Goal: Task Accomplishment & Management: Use online tool/utility

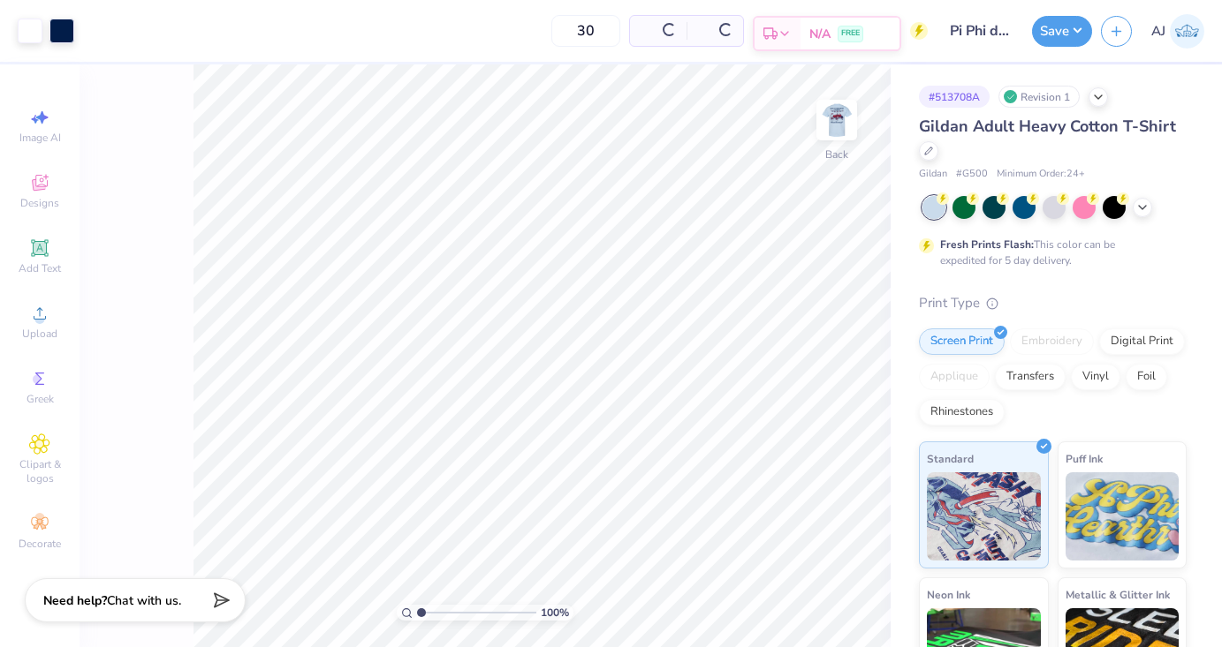
click at [823, 35] on span "N/A" at bounding box center [819, 34] width 21 height 19
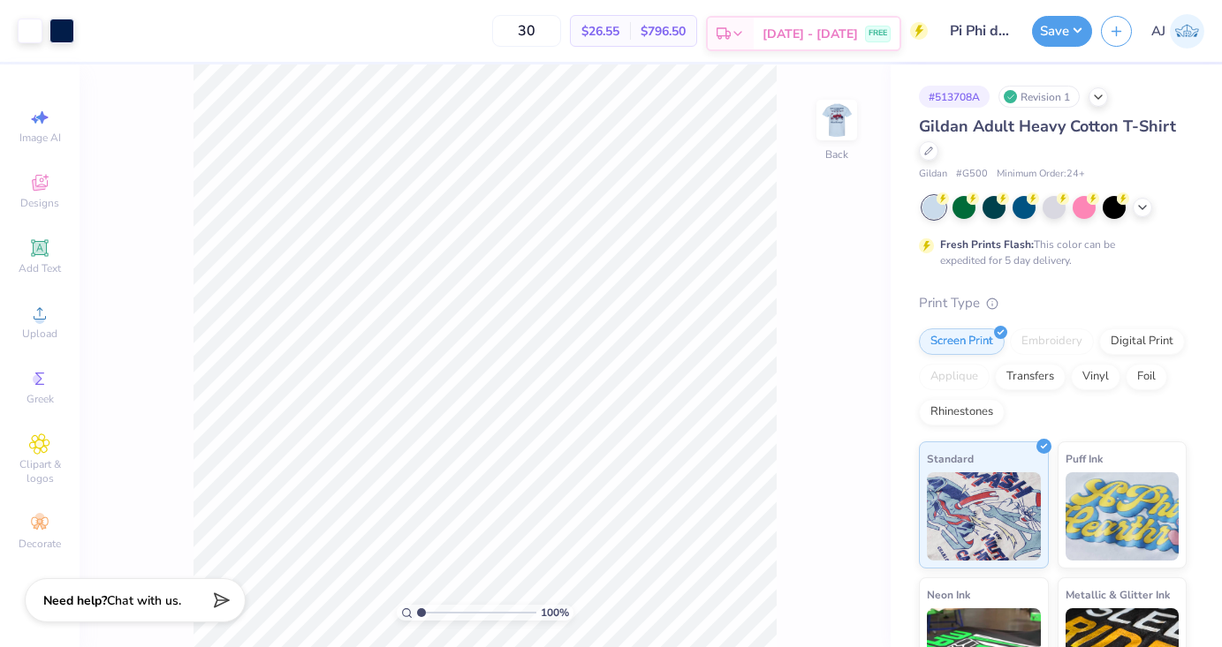
click at [813, 19] on div "Sep 14 - 17 FREE" at bounding box center [826, 34] width 146 height 32
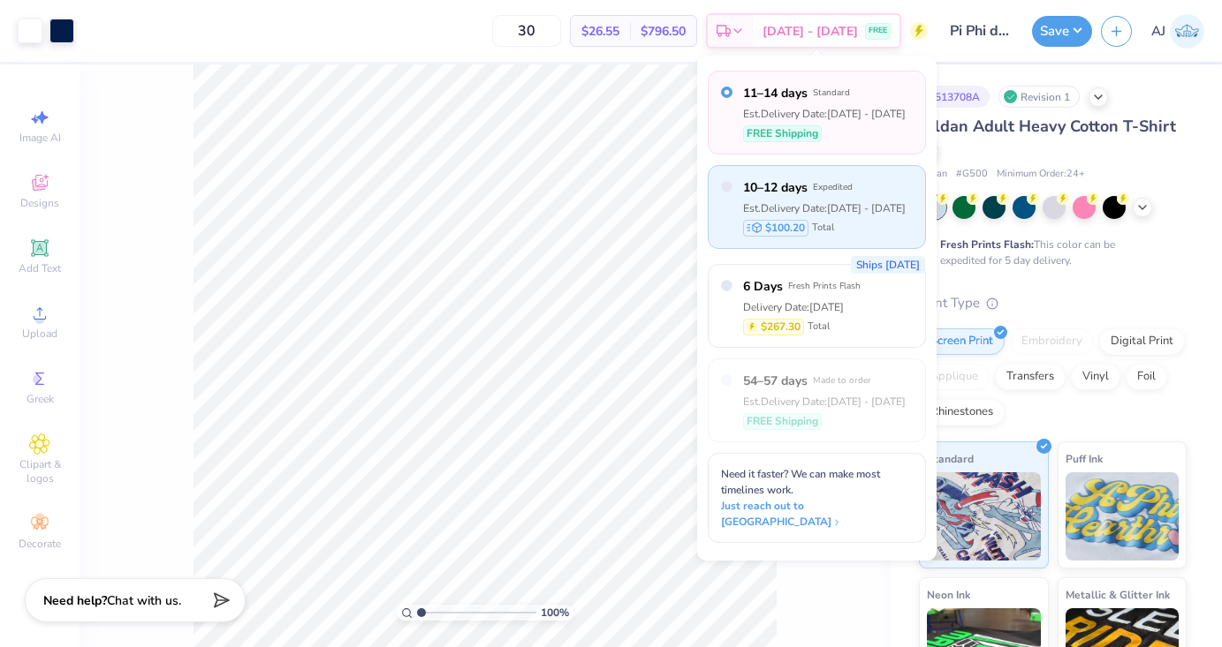
click at [865, 236] on div "$100.20 Total" at bounding box center [824, 228] width 163 height 17
radio input "false"
radio input "true"
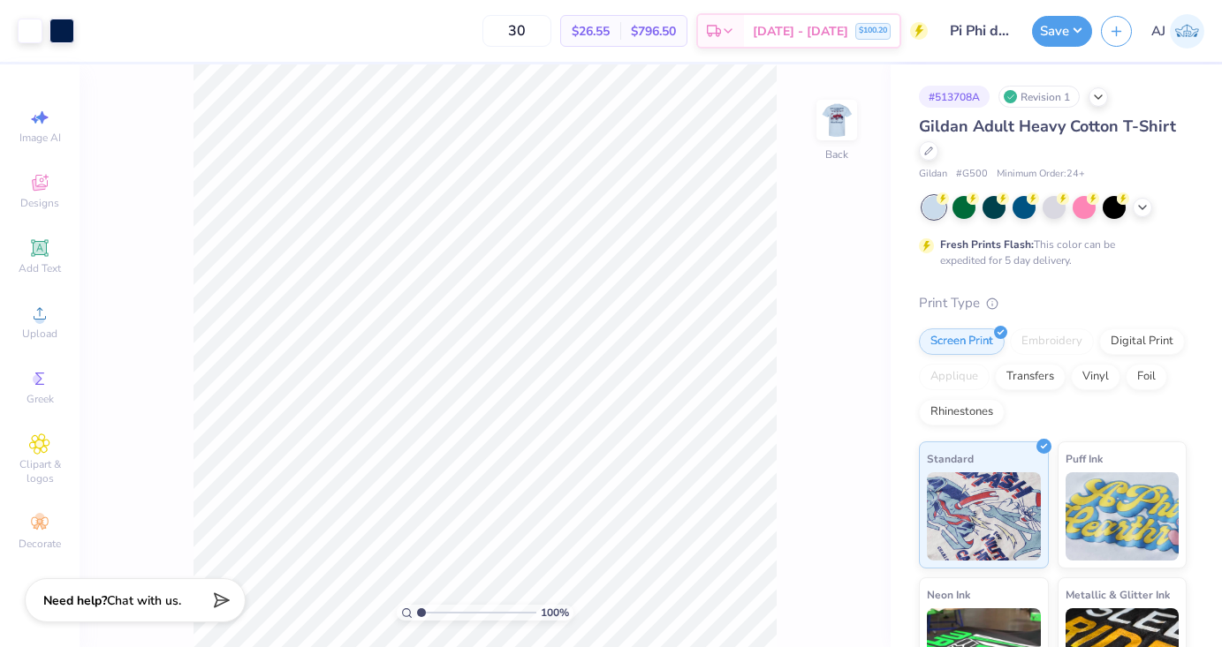
scroll to position [193, 0]
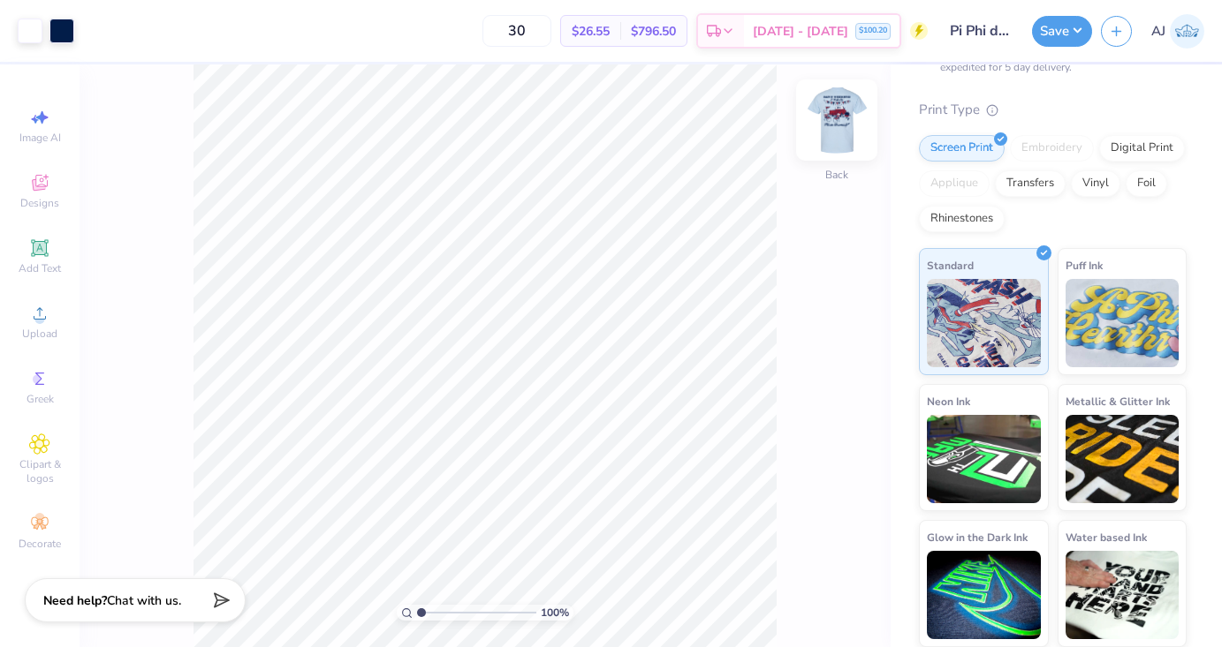
click at [836, 124] on img at bounding box center [836, 120] width 71 height 71
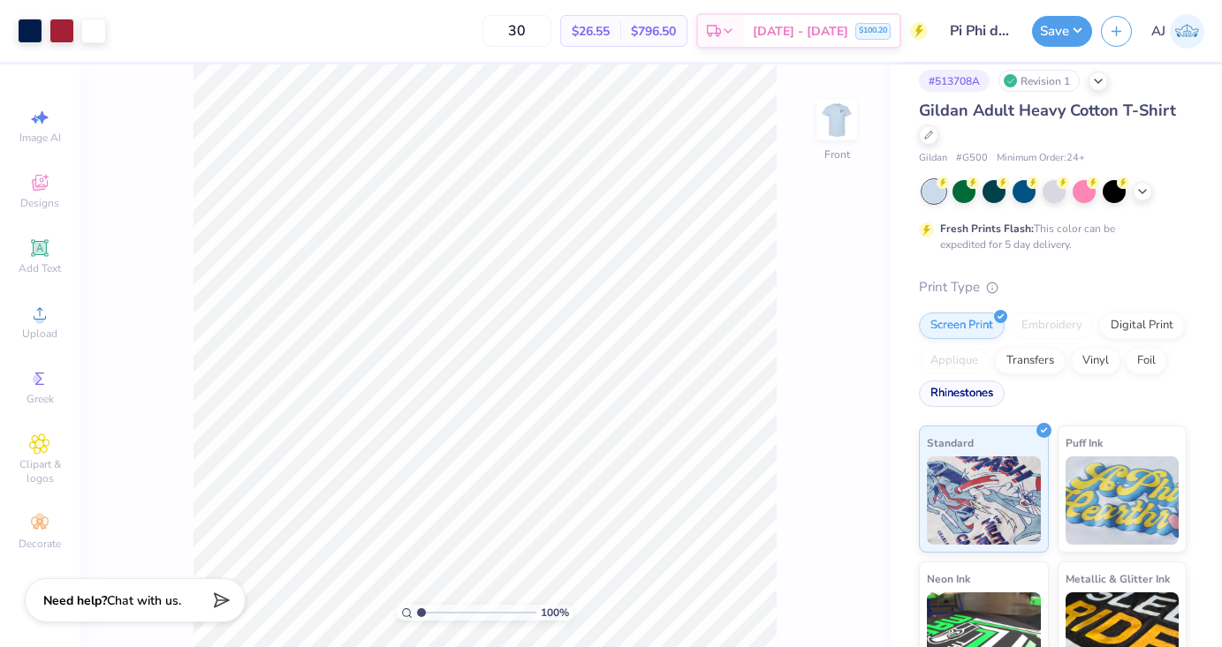
scroll to position [0, 0]
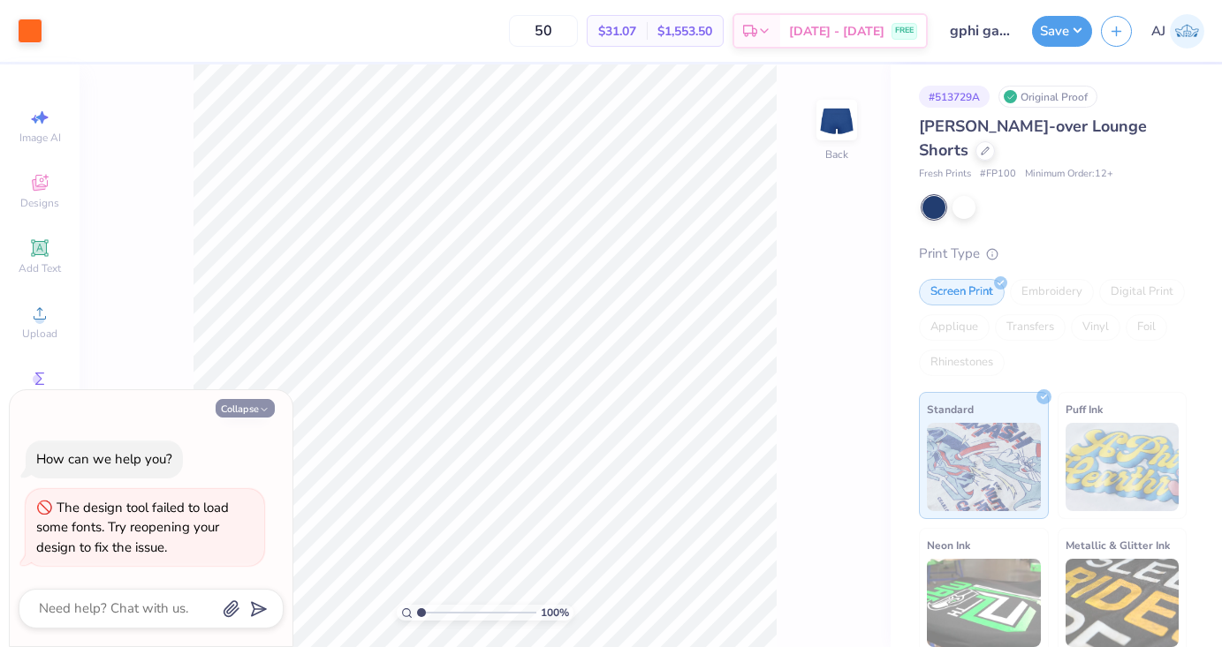
click at [245, 412] on button "Collapse" at bounding box center [245, 408] width 59 height 19
type textarea "x"
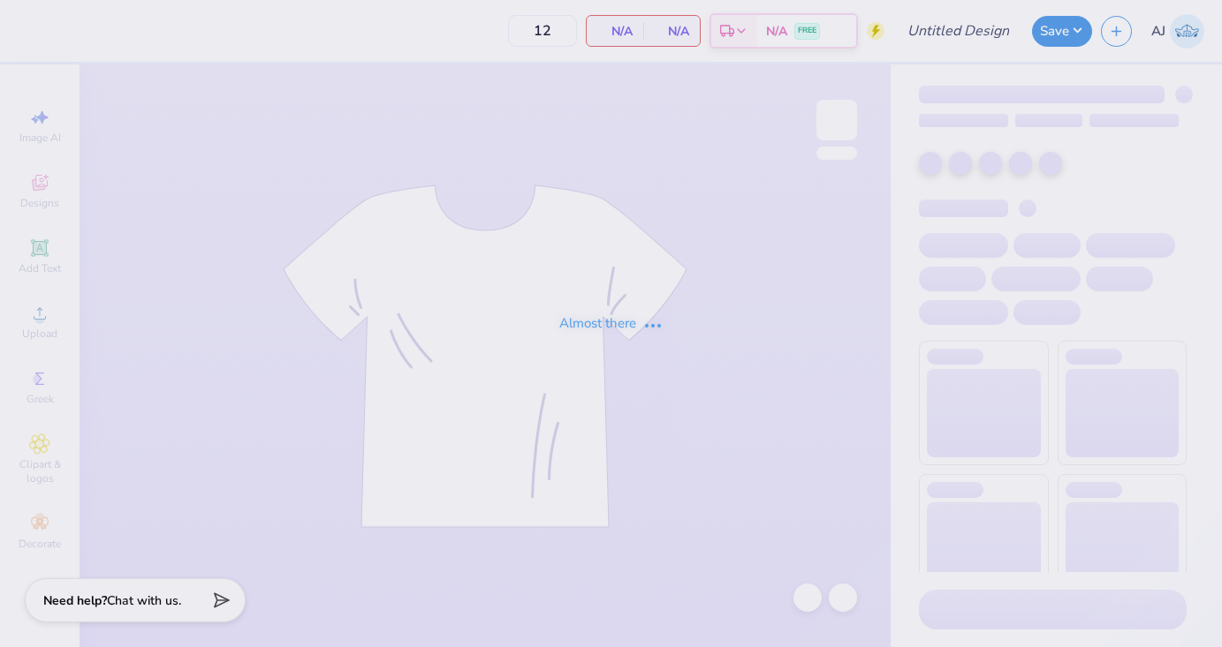
type input "Pi Phi dads weekend"
type input "30"
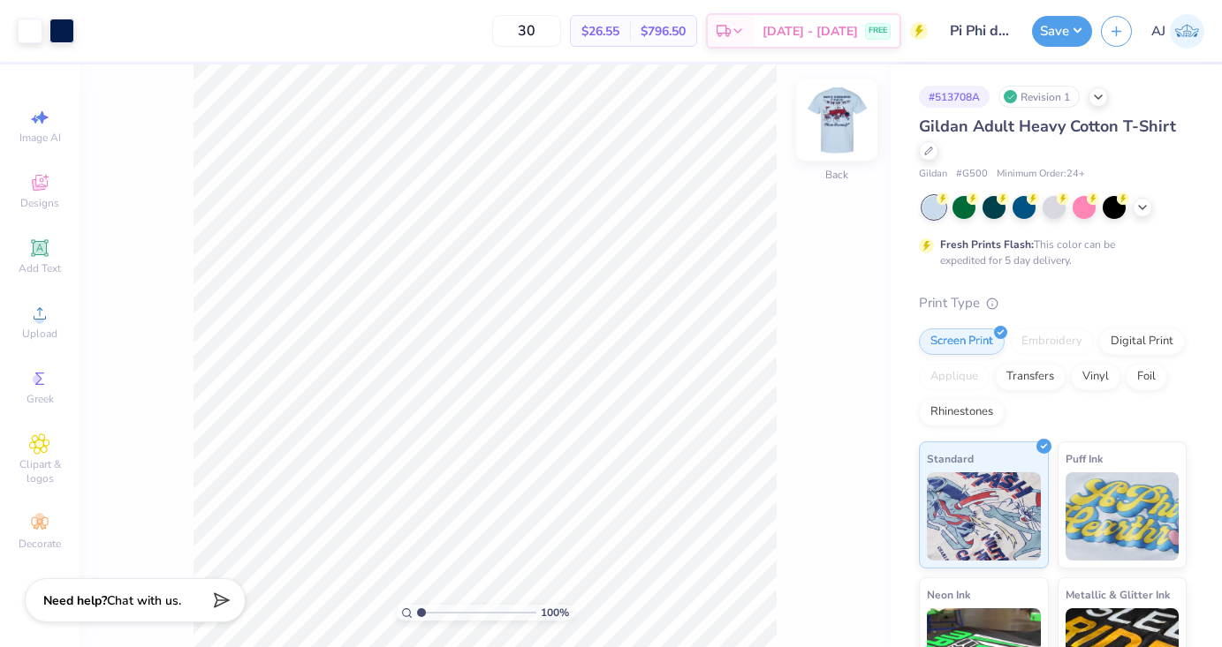
click at [851, 138] on img at bounding box center [836, 120] width 71 height 71
click at [815, 34] on span "[DATE] - [DATE]" at bounding box center [809, 34] width 95 height 19
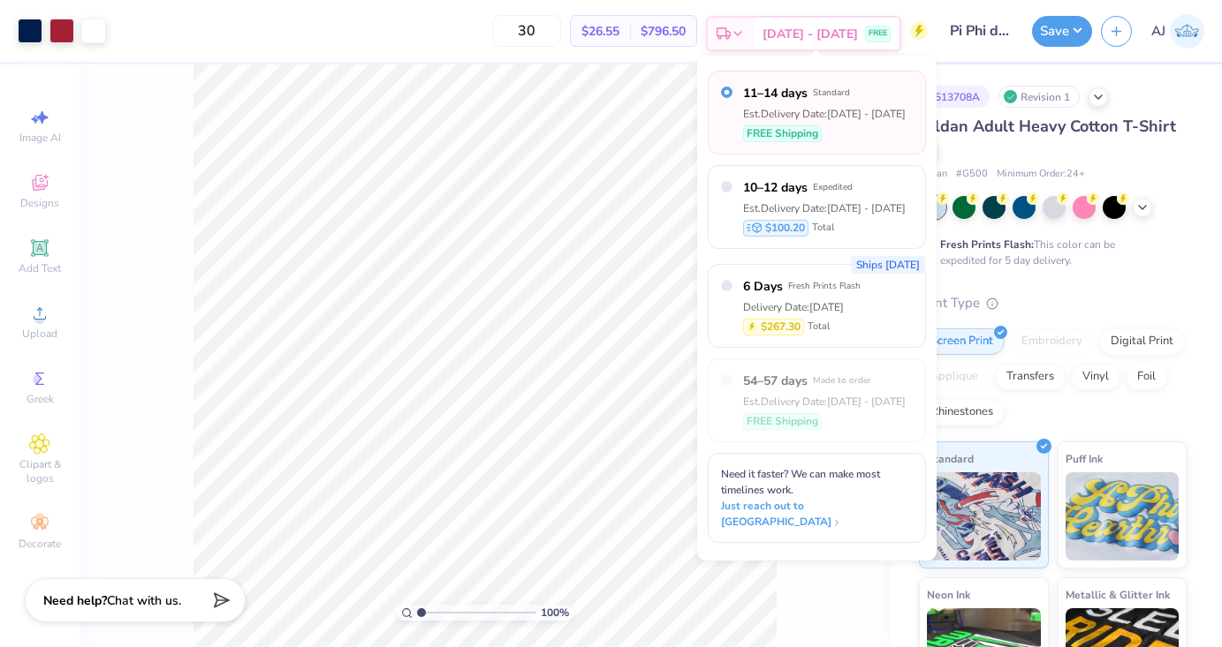
click at [830, 43] on div "[DATE] - [DATE] FREE" at bounding box center [826, 34] width 146 height 32
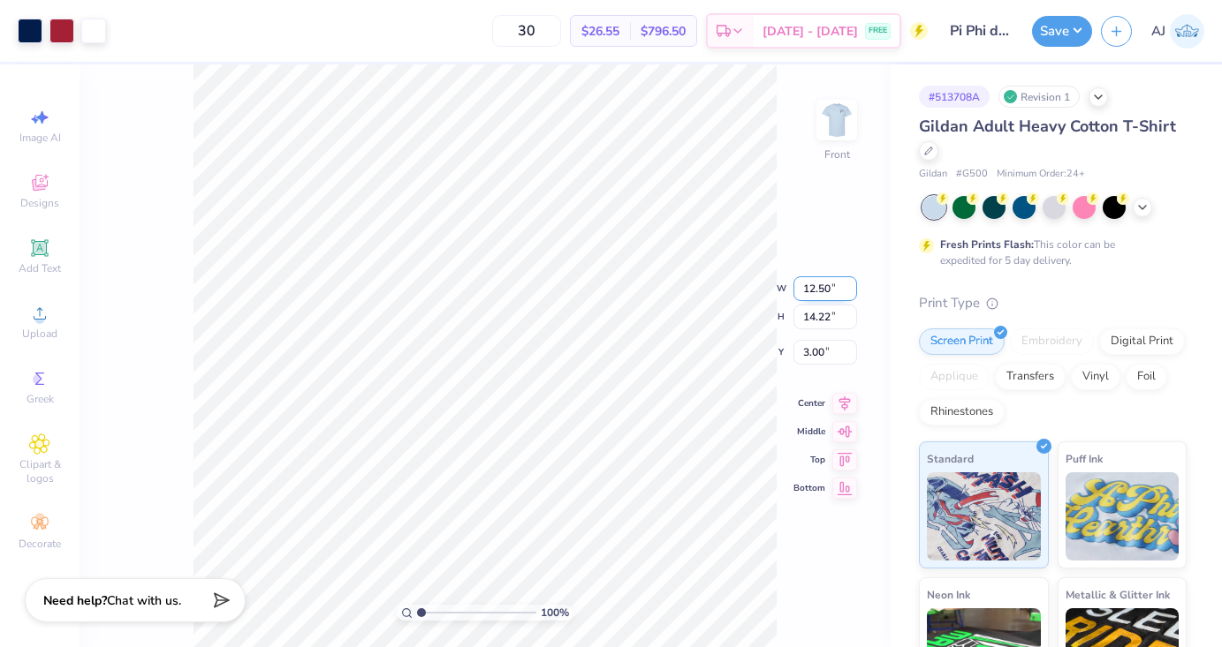
click at [821, 288] on input "12.50" at bounding box center [825, 288] width 64 height 25
type input "12.00"
type input "13.65"
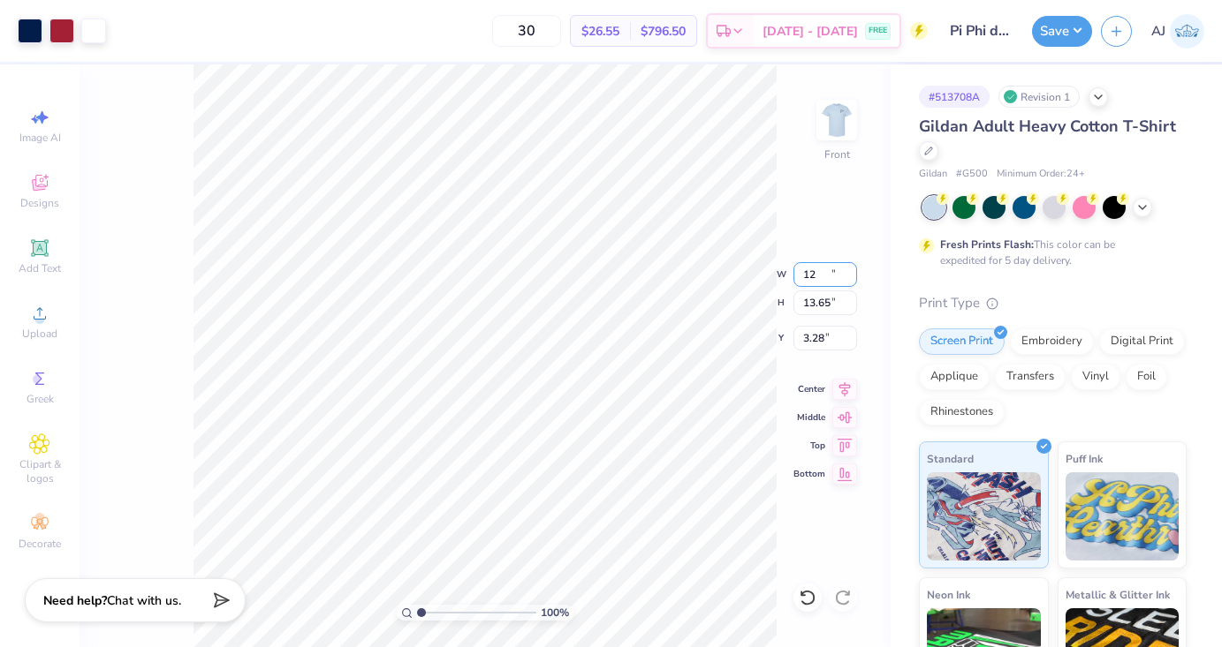
type input "3.28"
click at [819, 306] on input "13.65" at bounding box center [825, 303] width 64 height 25
click at [807, 281] on input "12.00" at bounding box center [825, 274] width 64 height 25
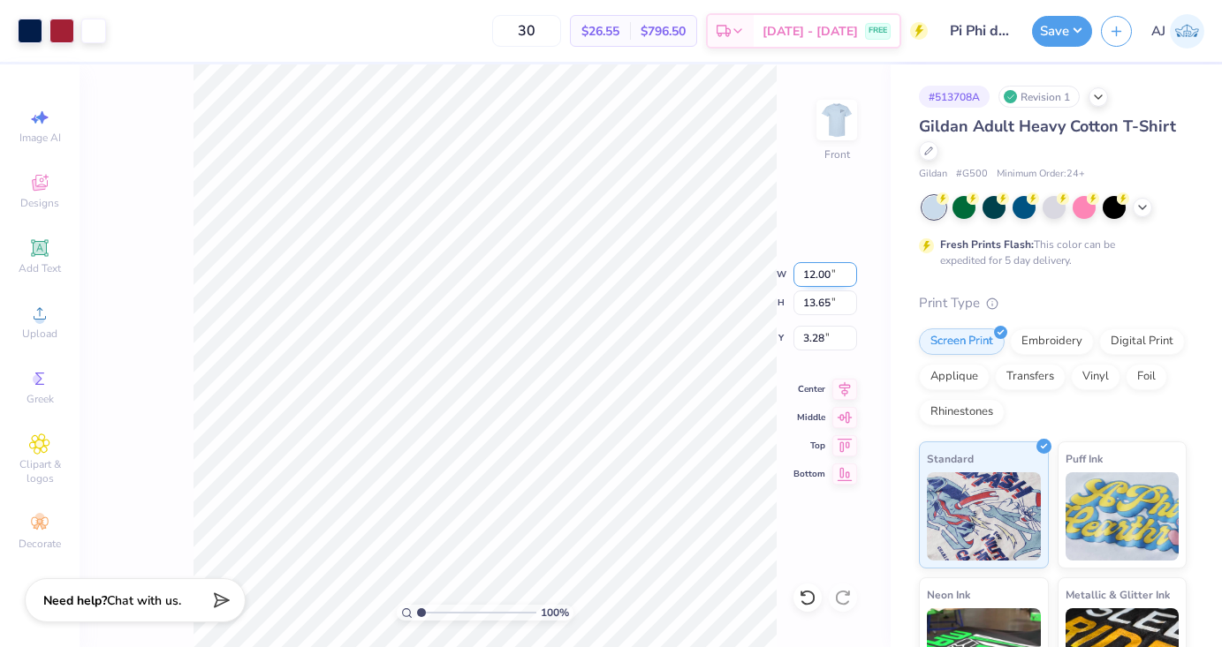
click at [807, 281] on input "12.00" at bounding box center [825, 274] width 64 height 25
click at [821, 306] on input "13.65" at bounding box center [825, 303] width 64 height 25
type input "13"
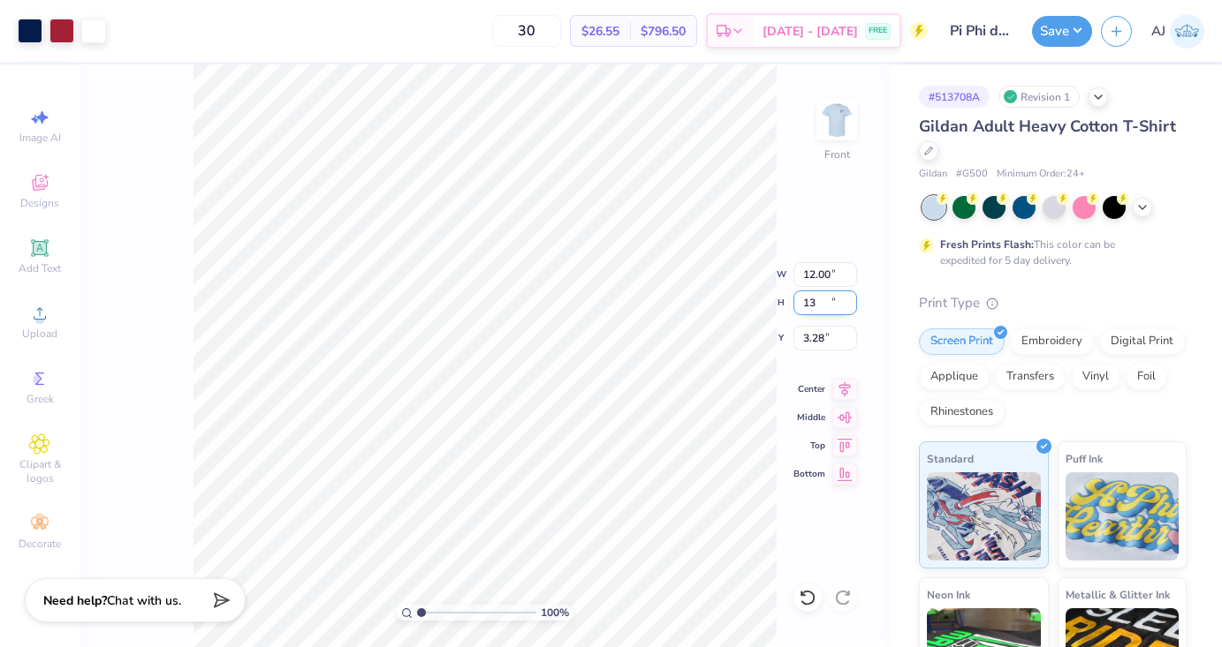
type input "11.43"
type input "13.00"
type input "3.61"
click at [730, 295] on div "100 % Front W 11.43 11.43 " H 13.00 13.00 " Y 3.61 3.61 " Center Middle Top Bot…" at bounding box center [484, 355] width 811 height 583
click at [1057, 39] on button "Save" at bounding box center [1062, 28] width 60 height 31
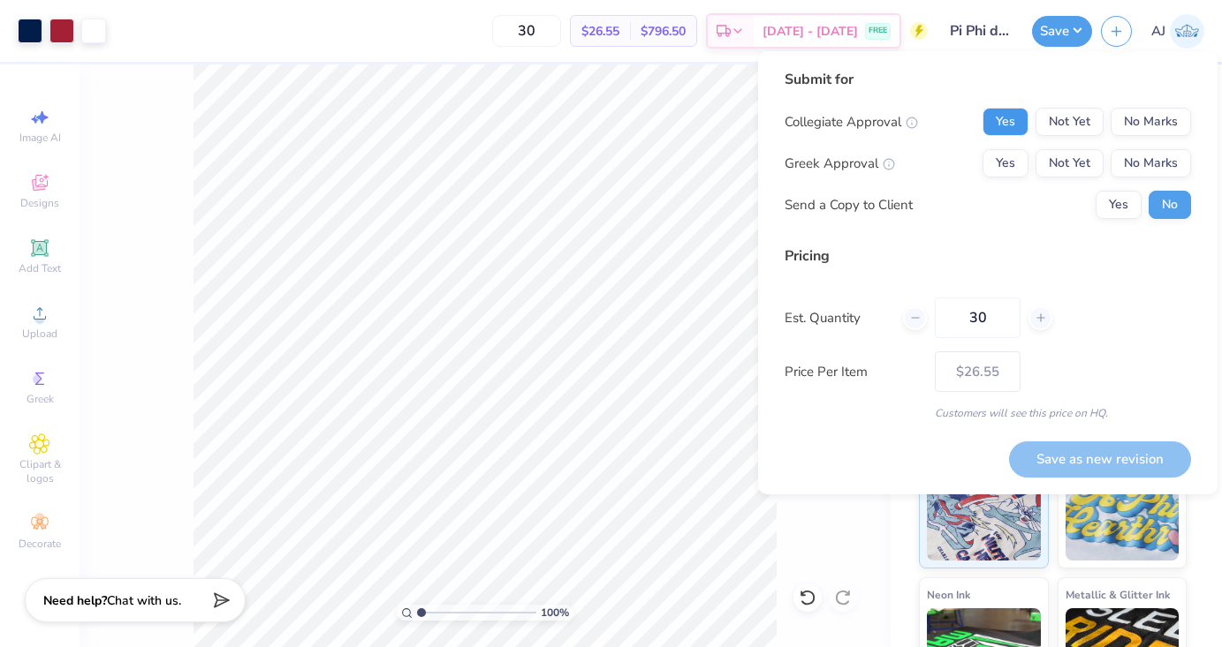
click at [1013, 127] on button "Yes" at bounding box center [1005, 122] width 46 height 28
click at [1013, 163] on button "Yes" at bounding box center [1005, 163] width 46 height 28
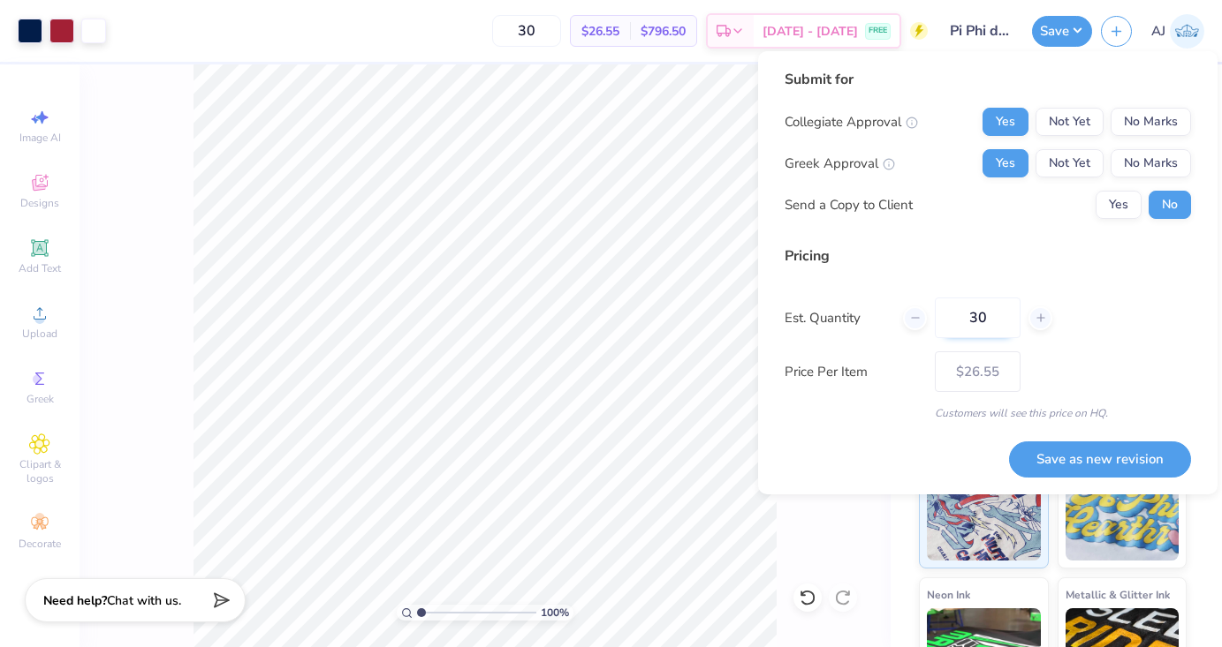
click at [989, 312] on input "30" at bounding box center [977, 318] width 86 height 41
type input "3"
type input "0"
type input "040"
type input "40"
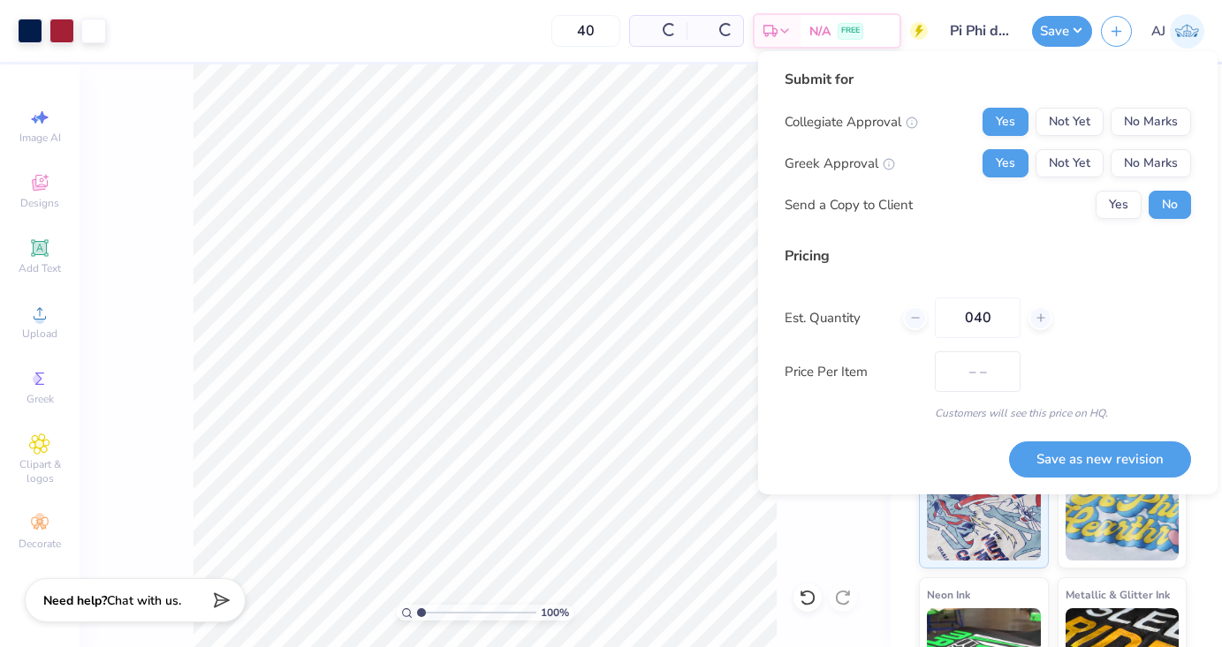
type input "$23.61"
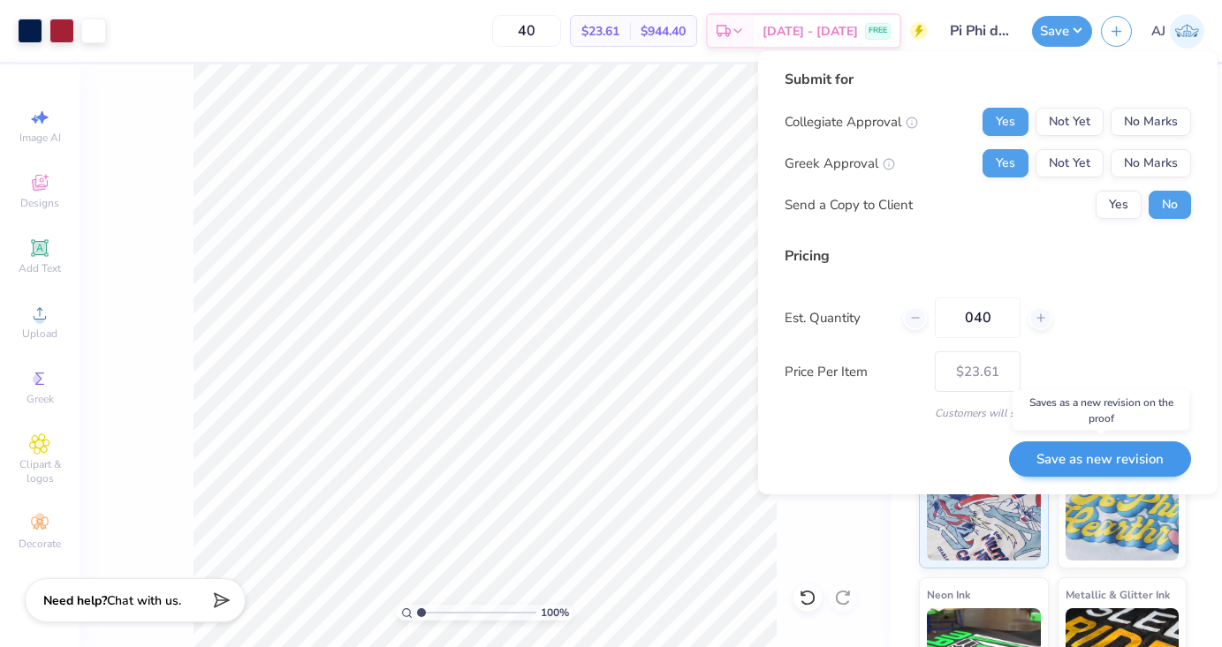
type input "040"
click at [1067, 453] on button "Save as new revision" at bounding box center [1100, 460] width 182 height 36
type input "$23.61"
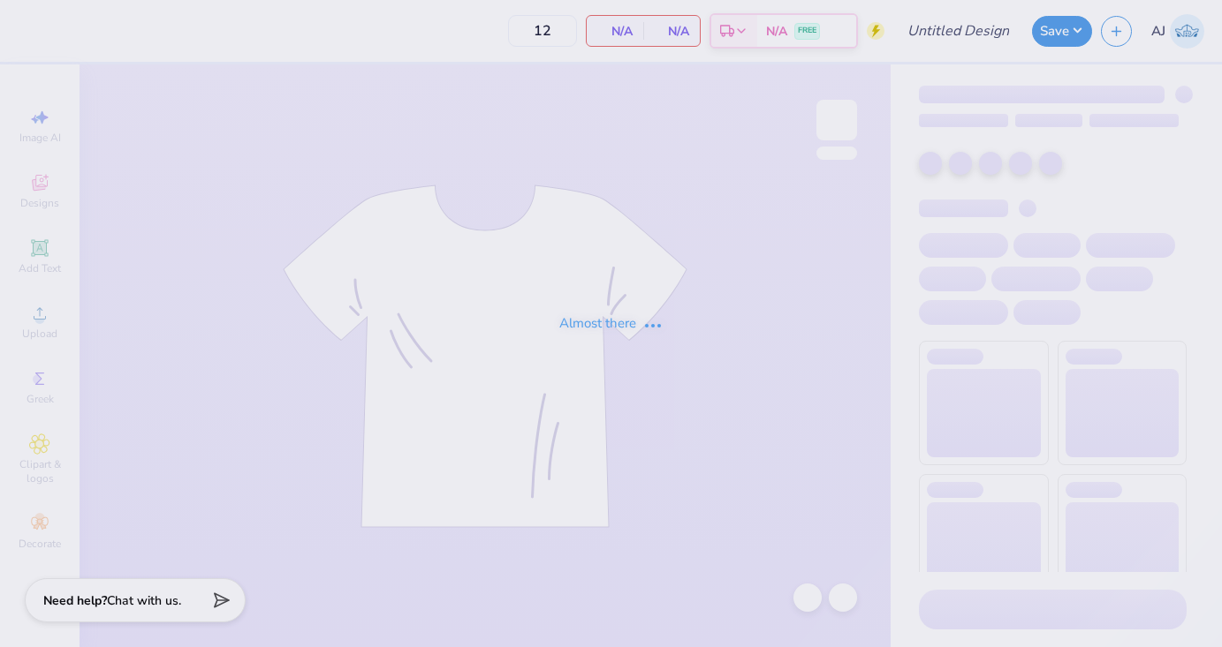
type input "Pi Phi dads weekend"
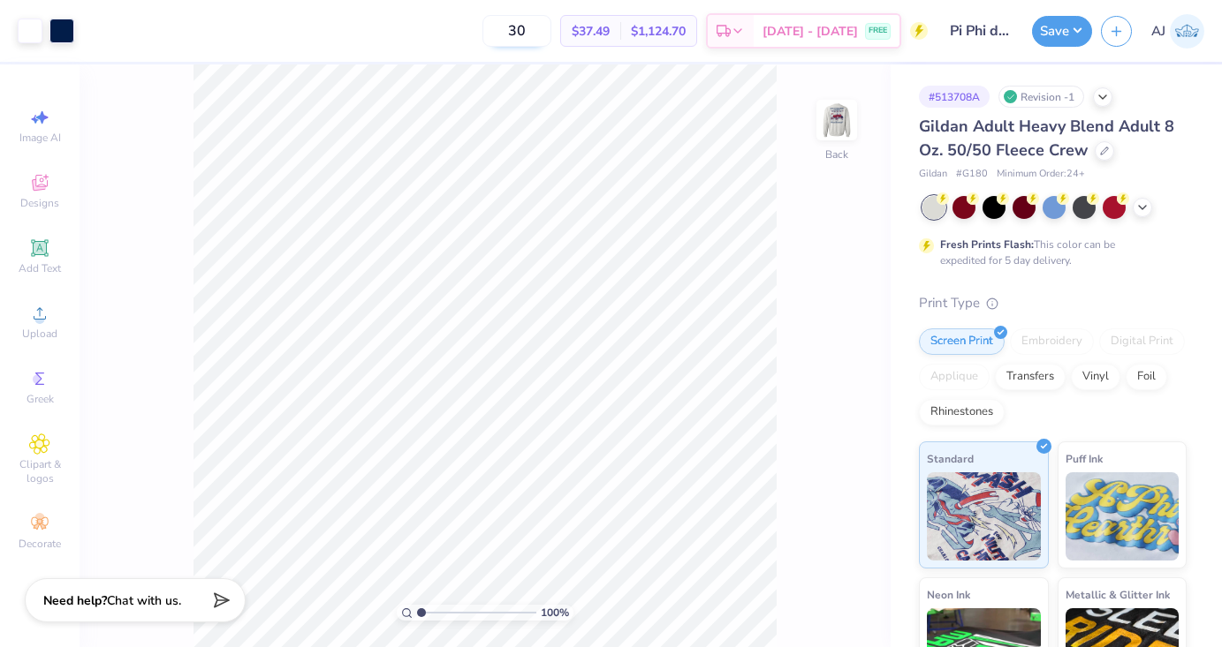
click at [537, 29] on input "30" at bounding box center [516, 31] width 69 height 32
type input "40"
click at [824, 117] on img at bounding box center [836, 120] width 71 height 71
click at [817, 315] on input "14.22" at bounding box center [825, 317] width 64 height 25
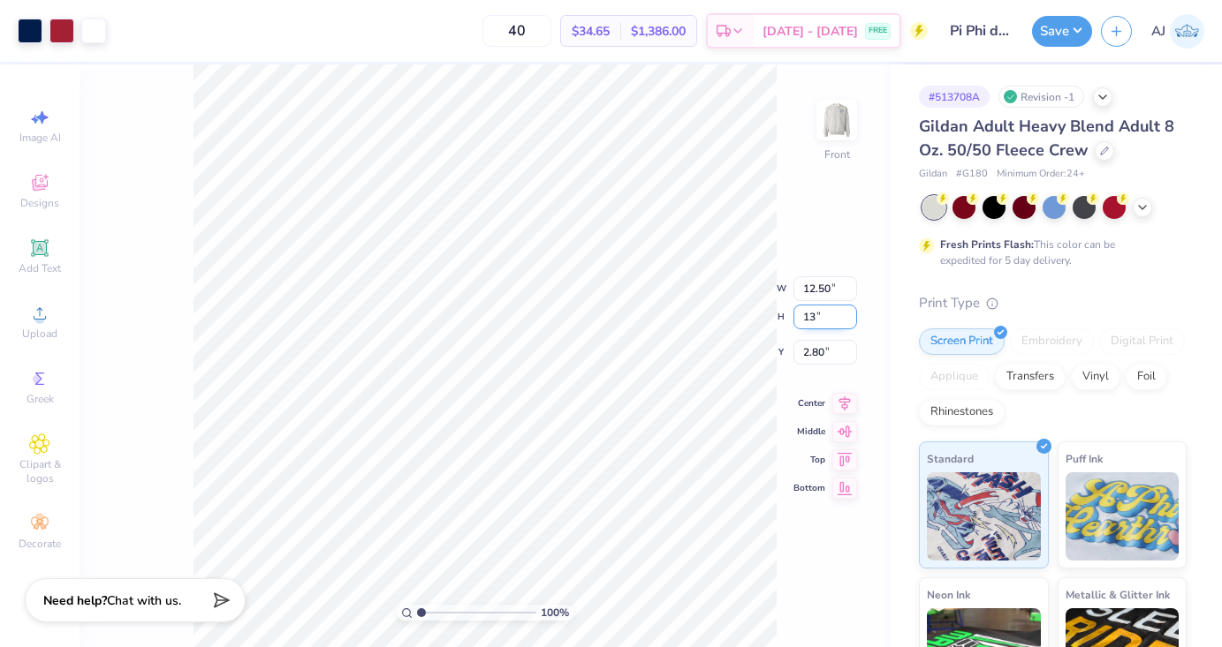
type input "13"
type input "11.42"
type input "13.00"
type input "3.42"
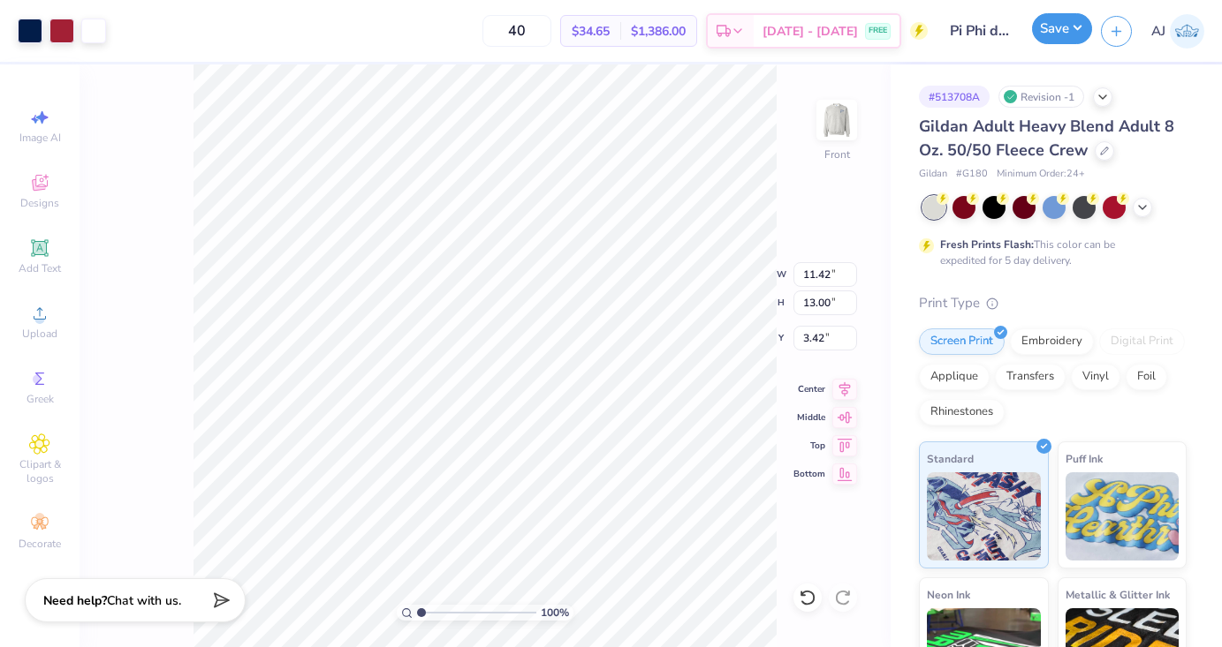
click at [1060, 42] on button "Save" at bounding box center [1062, 28] width 60 height 31
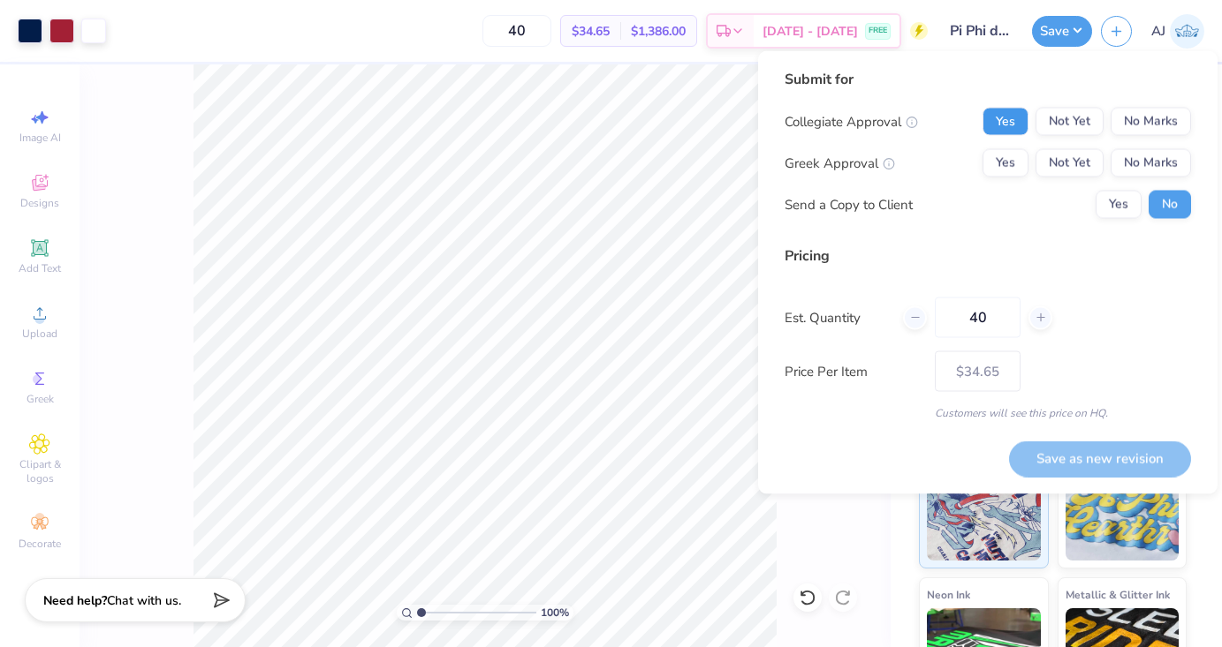
click at [1020, 123] on button "Yes" at bounding box center [1005, 122] width 46 height 28
click at [1006, 153] on button "Yes" at bounding box center [1005, 163] width 46 height 28
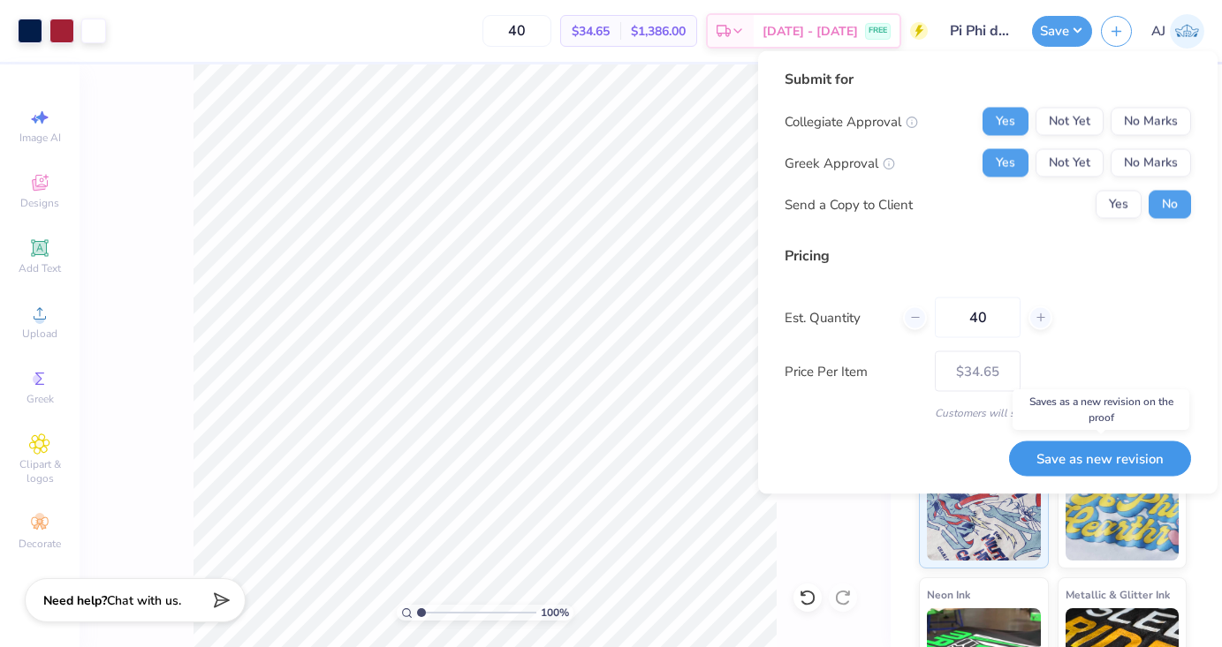
click at [1070, 468] on button "Save as new revision" at bounding box center [1100, 459] width 182 height 36
type input "$34.65"
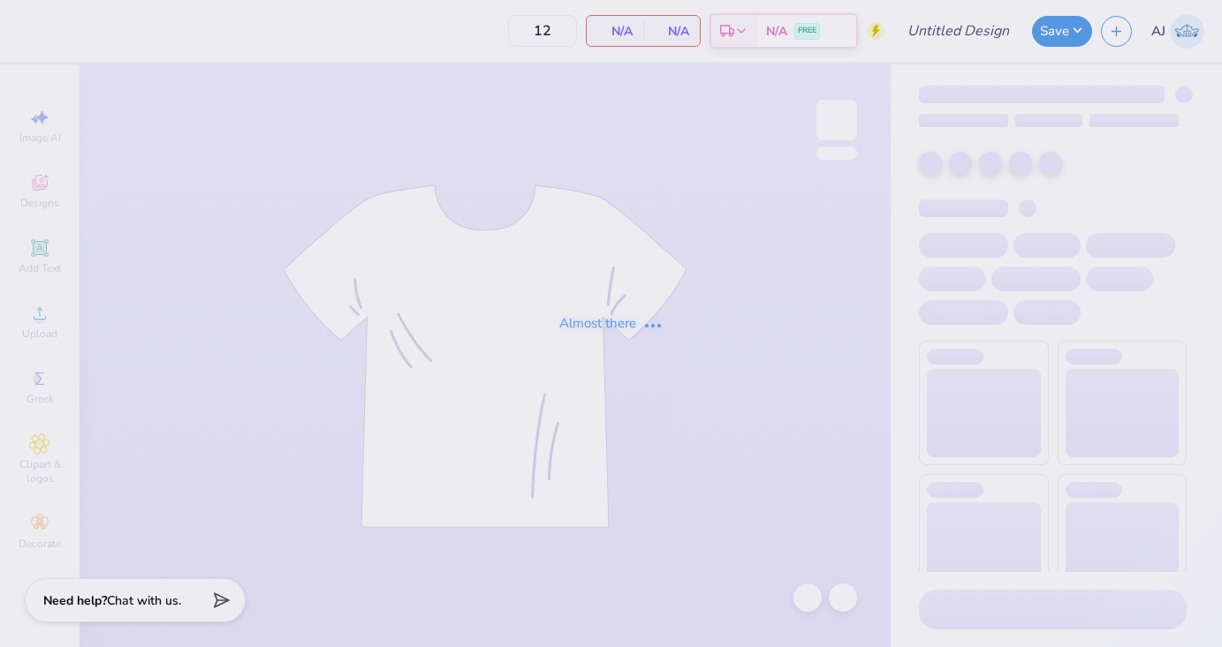
type input "Pi Phi dads weekend"
type input "30"
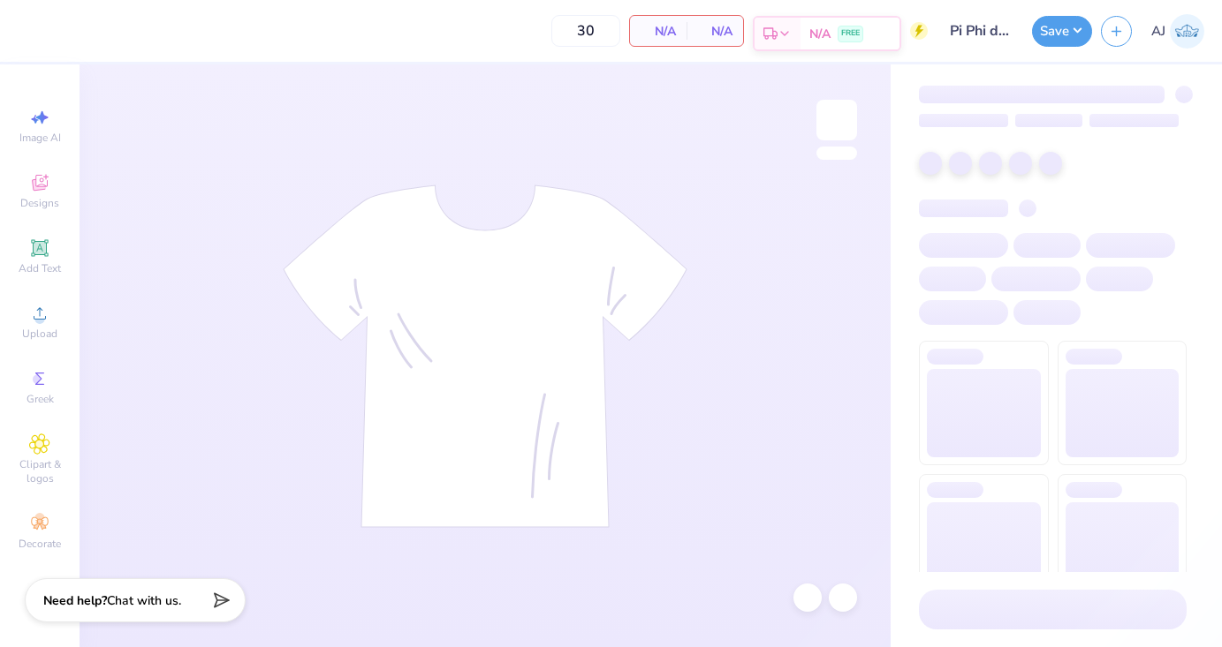
click at [843, 38] on div "FREE" at bounding box center [850, 34] width 26 height 17
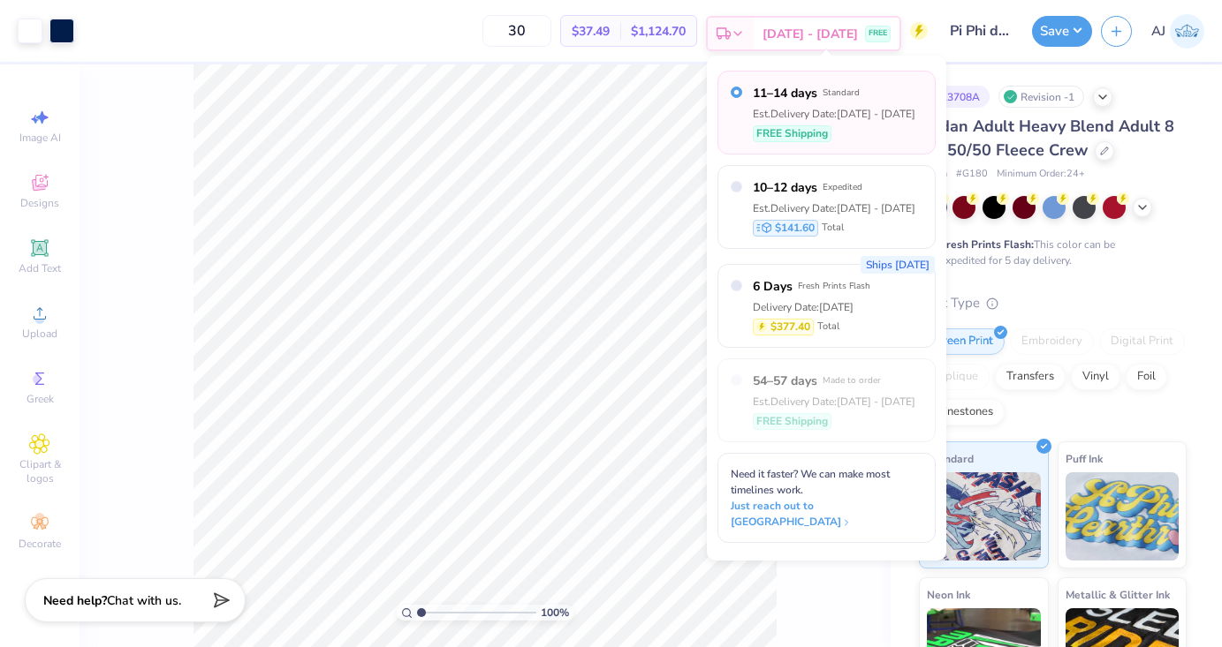
click at [833, 36] on span "[DATE] - [DATE]" at bounding box center [809, 34] width 95 height 19
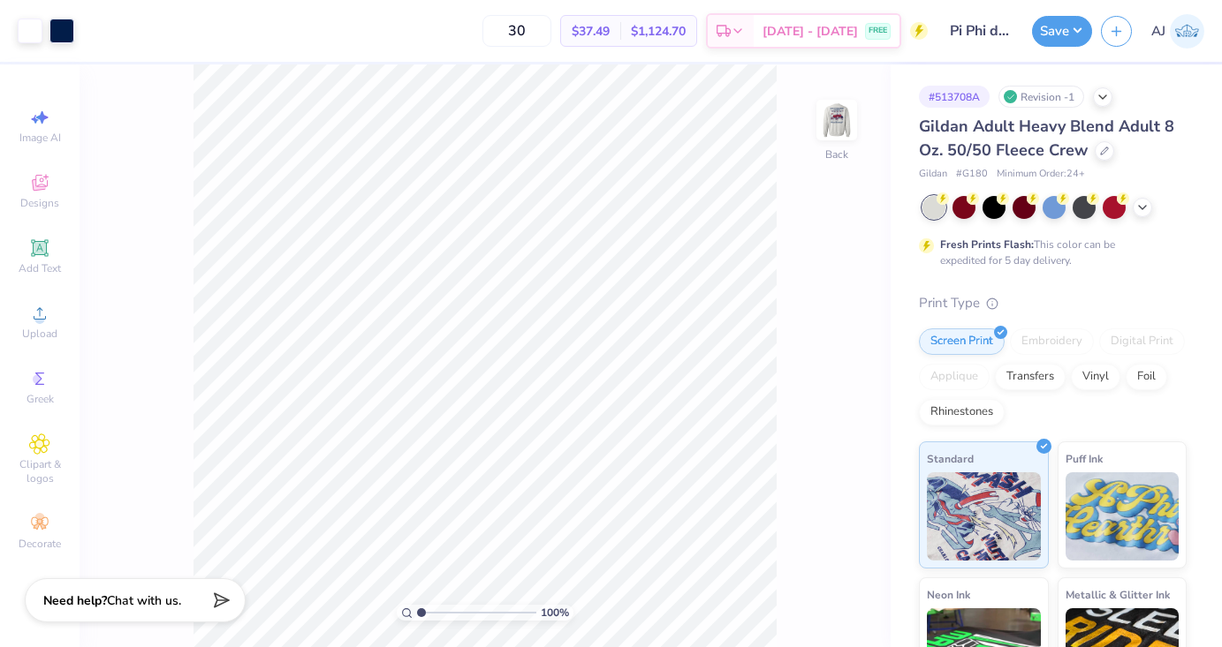
click at [918, 33] on g at bounding box center [919, 31] width 18 height 18
